Goal: Register for event/course

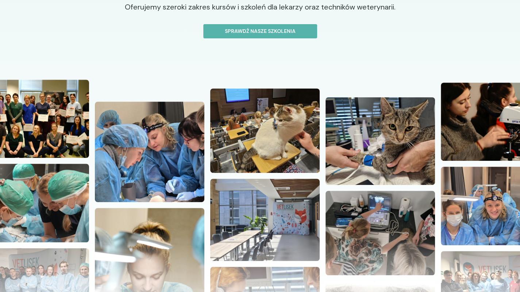
scroll to position [138, 0]
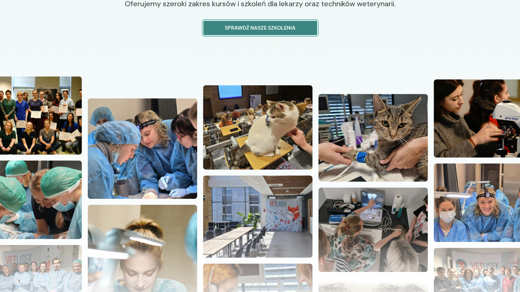
click at [285, 25] on p "Sprawdź nasze szkolenia" at bounding box center [260, 28] width 101 height 8
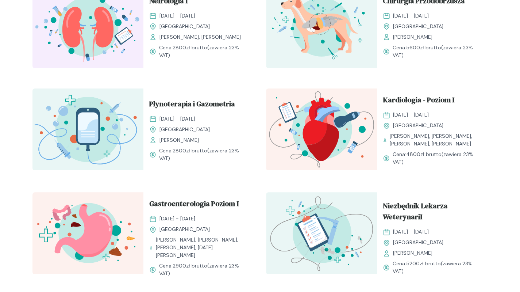
scroll to position [391, 0]
click at [107, 132] on img at bounding box center [87, 129] width 111 height 82
click at [167, 102] on span "Płynoterapia i Gazometria" at bounding box center [192, 105] width 86 height 14
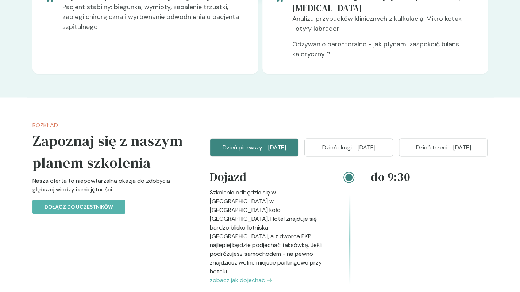
scroll to position [708, 0]
click at [369, 143] on p "Dzień drugi - [DATE]" at bounding box center [349, 146] width 70 height 9
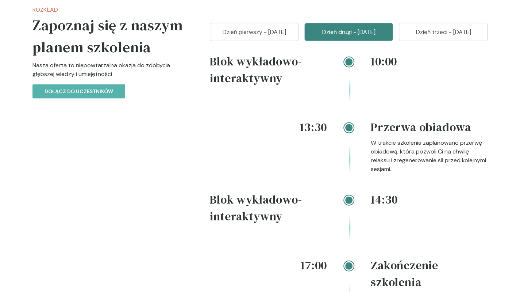
scroll to position [821, 0]
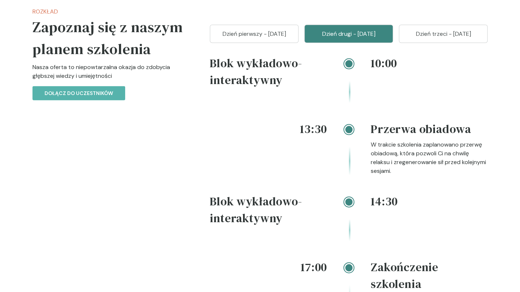
click at [433, 25] on button "Dzień trzeci - [DATE]" at bounding box center [443, 34] width 89 height 18
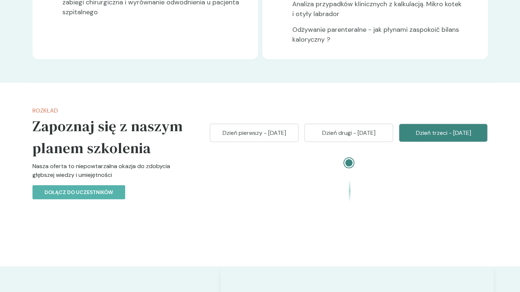
scroll to position [725, 0]
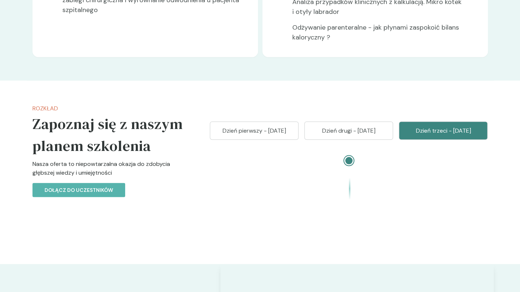
click at [430, 128] on p "Dzień trzeci - [DATE]" at bounding box center [443, 130] width 70 height 9
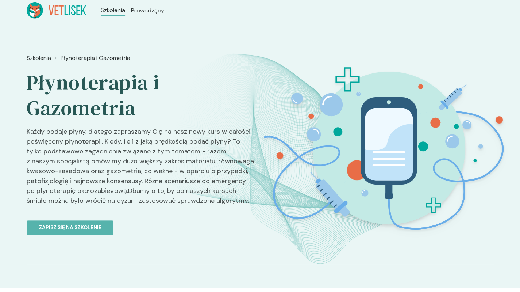
scroll to position [0, 0]
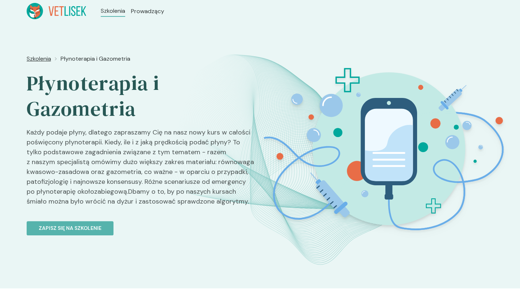
click at [38, 59] on span "Szkolenia" at bounding box center [39, 58] width 24 height 9
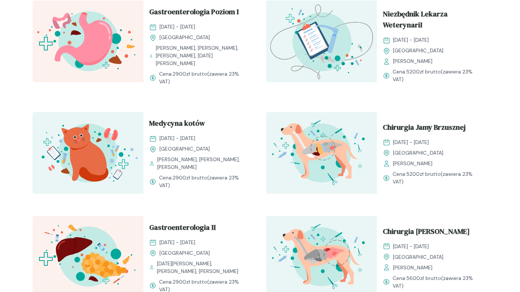
scroll to position [582, 0]
click at [195, 9] on span "Gastroenterologia Poziom I" at bounding box center [193, 13] width 89 height 14
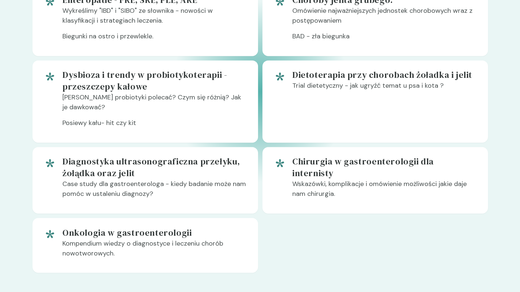
scroll to position [553, 0]
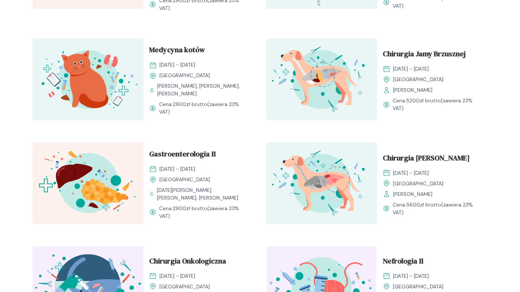
scroll to position [657, 0]
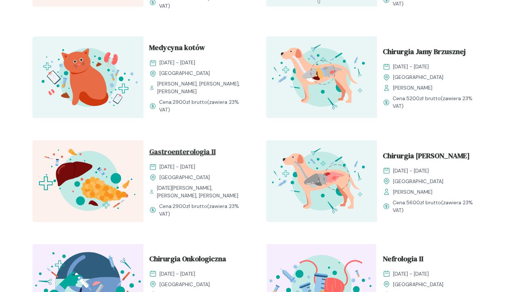
click at [196, 149] on span "Gastroenterologia II" at bounding box center [182, 153] width 66 height 14
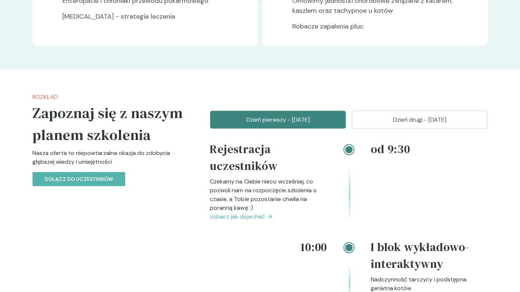
scroll to position [679, 0]
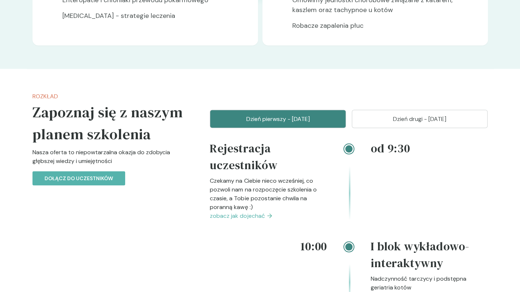
click at [453, 113] on button "Dzień drugi - 14 grudzień" at bounding box center [420, 119] width 136 height 18
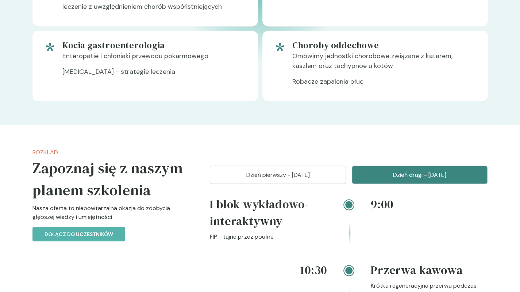
scroll to position [622, 0]
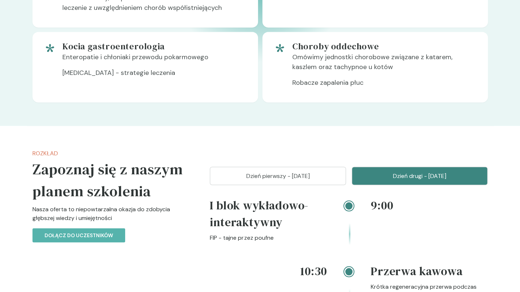
click at [323, 177] on p "Dzień pierwszy - 13 grudzień" at bounding box center [278, 175] width 118 height 9
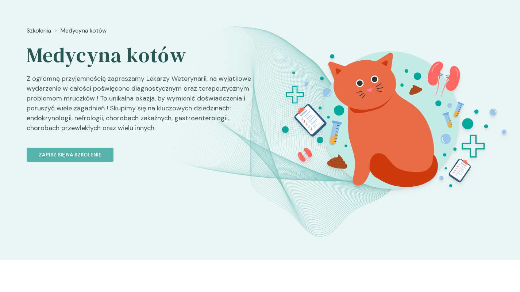
scroll to position [27, 0]
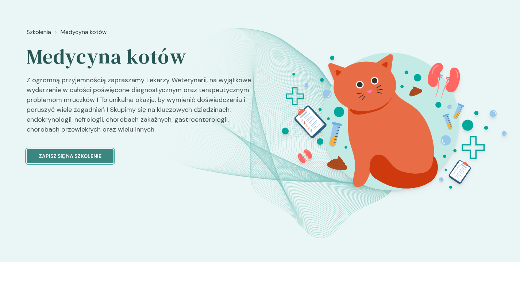
click at [107, 153] on button "Zapisz się na szkolenie" at bounding box center [70, 156] width 87 height 14
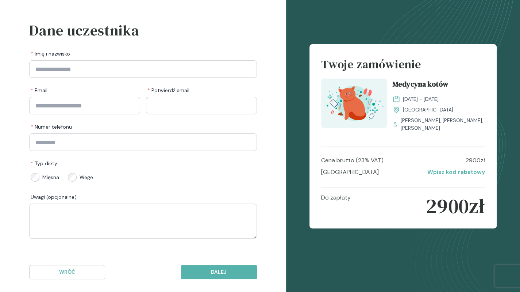
scroll to position [27, 0]
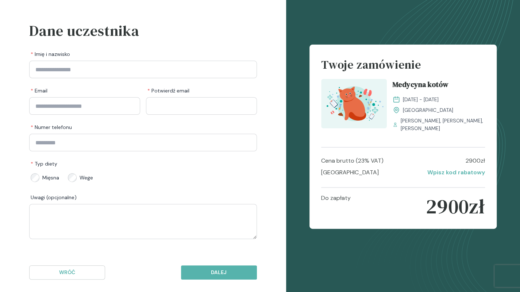
scroll to position [27, 0]
